Goal: Information Seeking & Learning: Learn about a topic

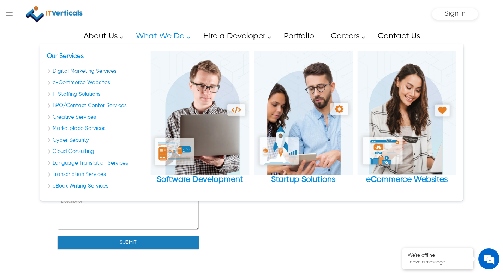
click at [108, 71] on link "Digital Marketing Services" at bounding box center [96, 71] width 99 height 8
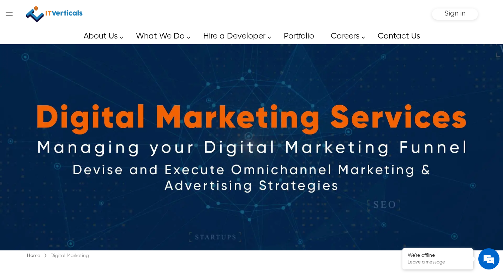
click at [494, 186] on img at bounding box center [251, 147] width 503 height 206
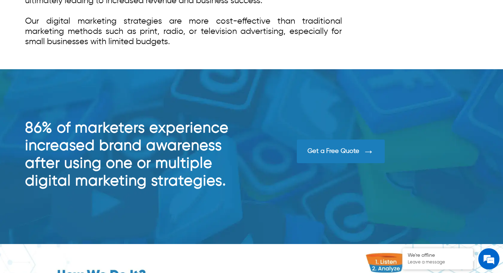
scroll to position [353, 0]
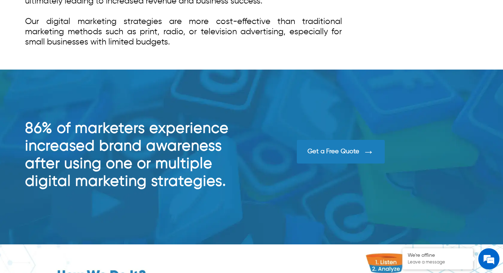
click at [328, 148] on div "Get a Free Quote" at bounding box center [333, 152] width 52 height 8
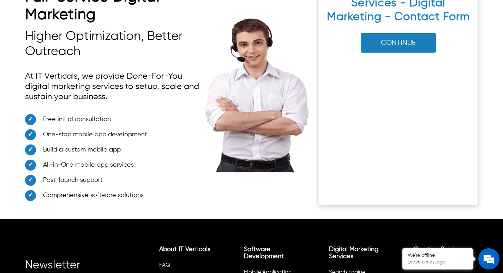
scroll to position [4285, 0]
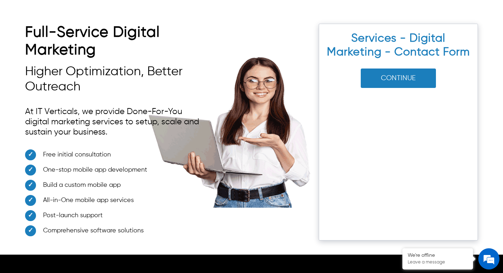
click at [402, 82] on button "Continue" at bounding box center [398, 77] width 75 height 19
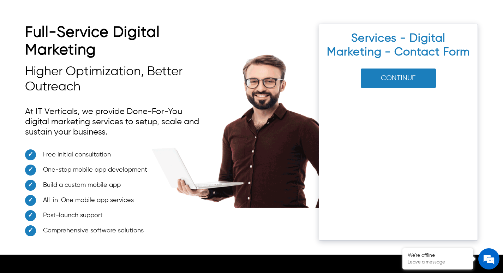
scroll to position [4777, 0]
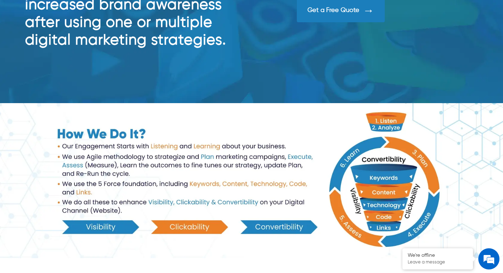
scroll to position [459, 0]
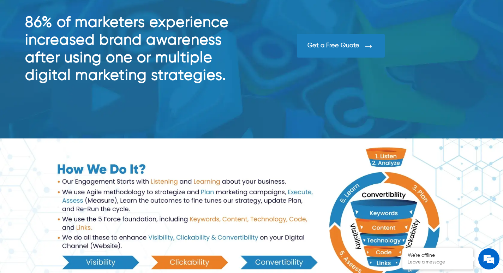
click at [360, 39] on div at bounding box center [366, 45] width 15 height 13
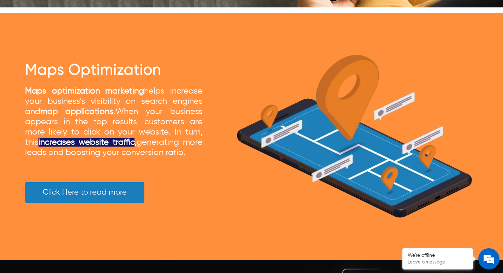
scroll to position [2727, 0]
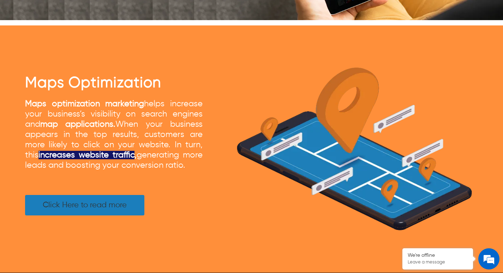
click at [120, 209] on link "Click Here to read more" at bounding box center [84, 205] width 119 height 20
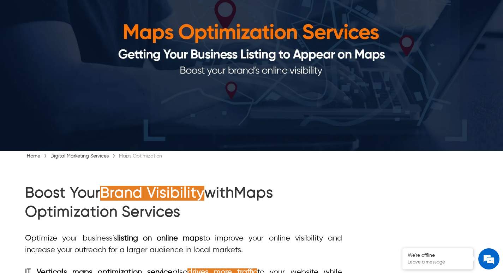
scroll to position [176, 0]
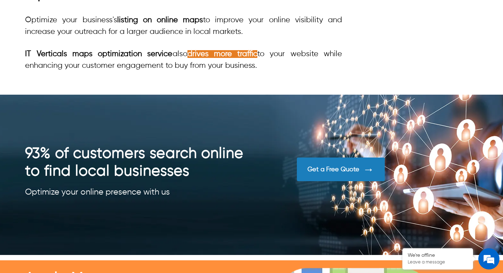
click at [320, 164] on div "Get a Free Quote" at bounding box center [341, 169] width 88 height 24
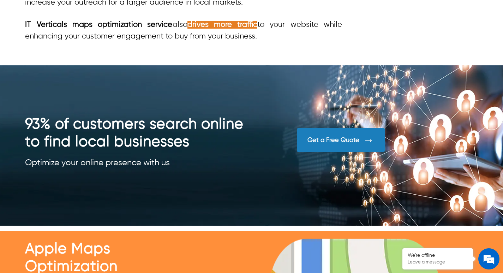
scroll to position [353, 0]
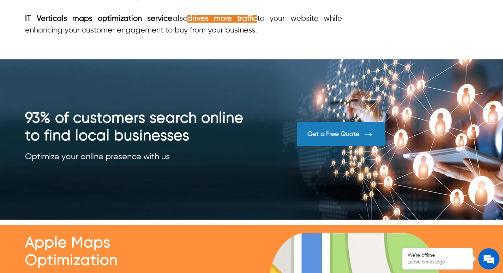
click at [311, 129] on div "Get a Free Quote" at bounding box center [341, 134] width 88 height 24
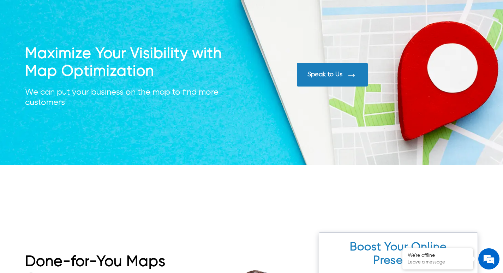
scroll to position [2055, 0]
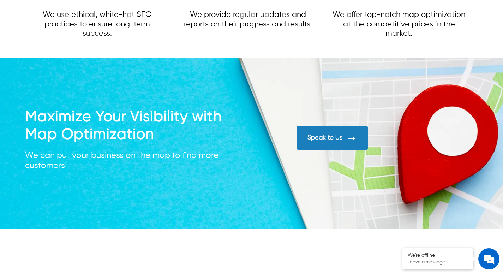
click at [334, 144] on div "Speak to Us" at bounding box center [332, 138] width 71 height 24
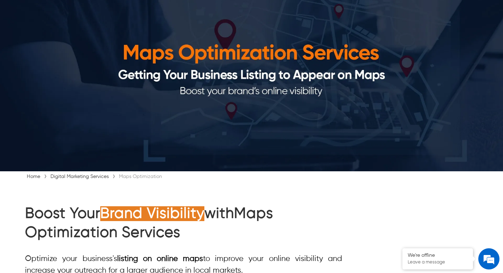
scroll to position [0, 0]
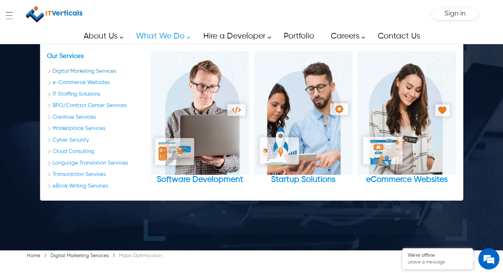
click at [95, 72] on link "Digital Marketing Services" at bounding box center [96, 71] width 99 height 8
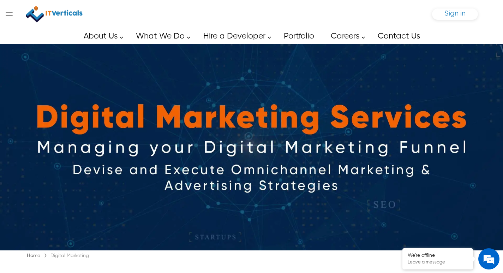
click at [463, 15] on span "Sign in" at bounding box center [454, 13] width 21 height 7
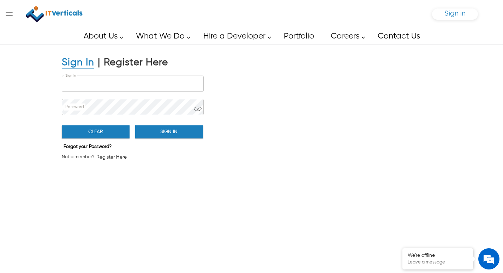
type input "**********"
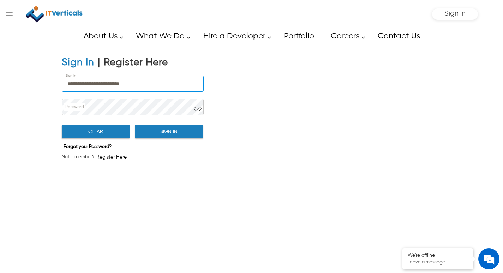
click at [146, 79] on input "**********" at bounding box center [132, 84] width 141 height 16
click at [165, 132] on button "Sign In" at bounding box center [169, 131] width 68 height 13
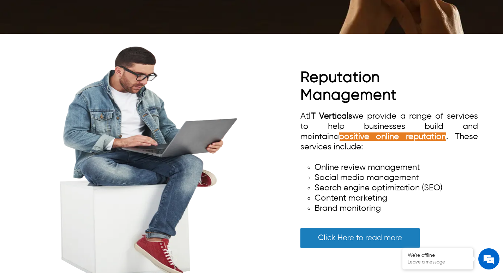
scroll to position [3211, 0]
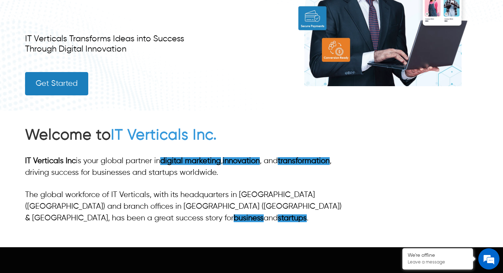
scroll to position [141, 0]
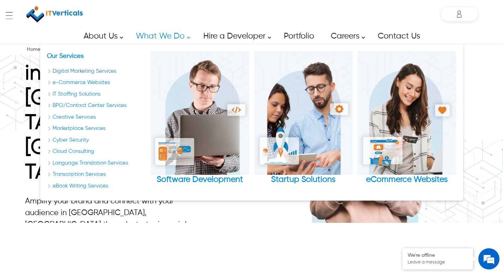
click at [102, 70] on link "Digital Marketing Services" at bounding box center [96, 71] width 99 height 8
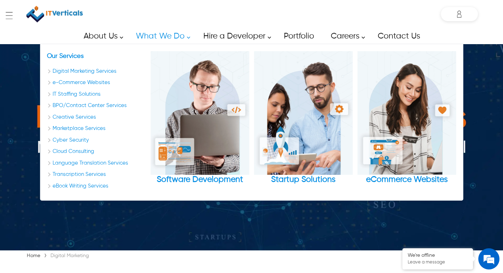
click at [496, 154] on img at bounding box center [251, 147] width 503 height 206
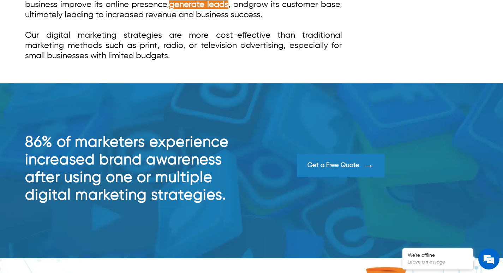
scroll to position [401, 0]
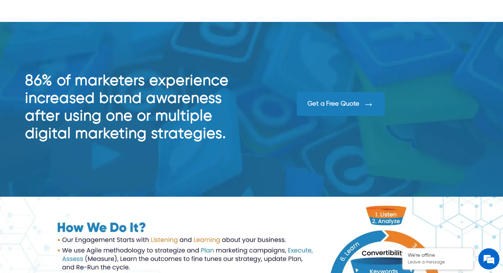
click at [354, 99] on div "Get a Free Quote" at bounding box center [341, 104] width 88 height 24
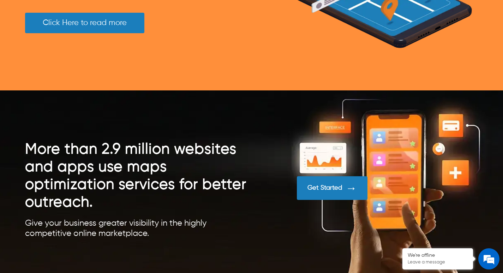
scroll to position [2940, 0]
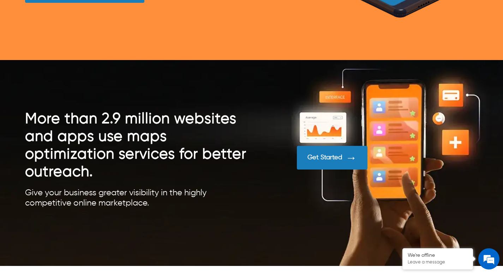
click at [323, 157] on div "Get Started" at bounding box center [324, 158] width 35 height 8
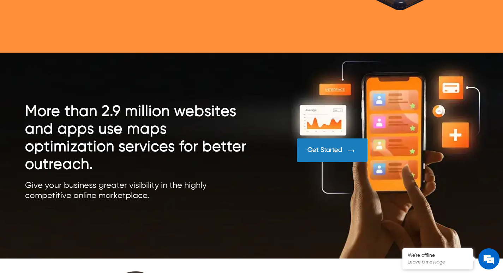
scroll to position [2869, 0]
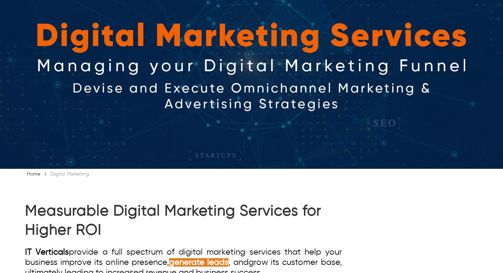
scroll to position [136, 0]
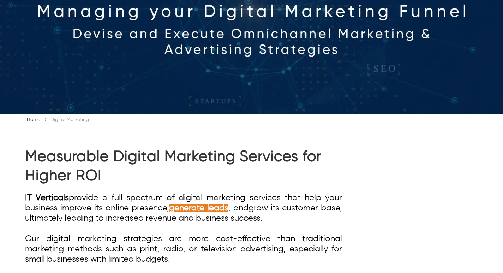
drag, startPoint x: 508, startPoint y: 6, endPoint x: 507, endPoint y: 23, distance: 16.6
click at [503, 23] on html "Skip to main content ← Menu Startup Solutions Software Development Digital Mark…" at bounding box center [251, 0] width 503 height 273
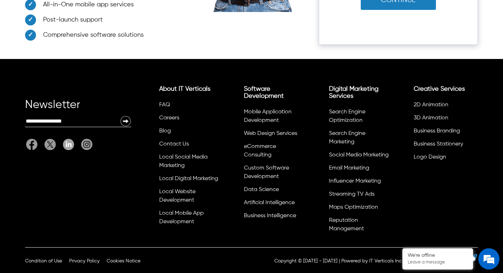
scroll to position [4973, 0]
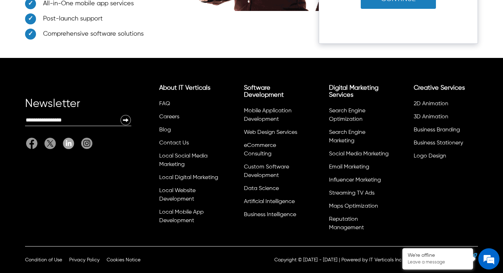
click at [236, 71] on div "Newsletter Email: About IT Verticals FAQ Careers Blog Contact Us Local Social M…" at bounding box center [251, 152] width 503 height 188
